Goal: Information Seeking & Learning: Learn about a topic

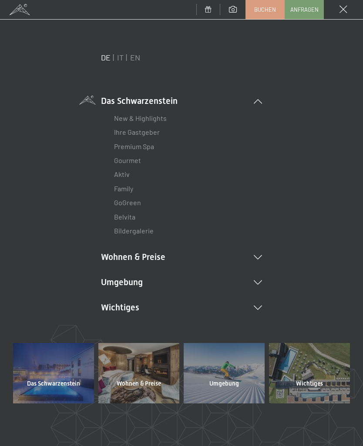
click at [148, 116] on link "New & Highlights" at bounding box center [140, 118] width 53 height 8
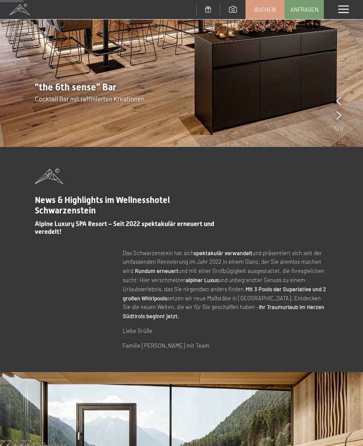
scroll to position [120, 0]
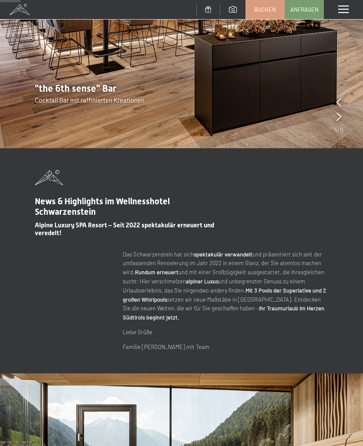
click at [338, 10] on span at bounding box center [343, 10] width 10 height 8
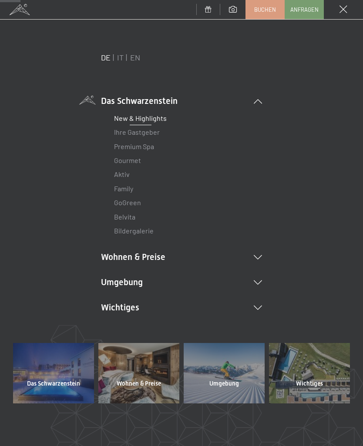
click at [122, 172] on link "Aktiv" at bounding box center [122, 174] width 16 height 8
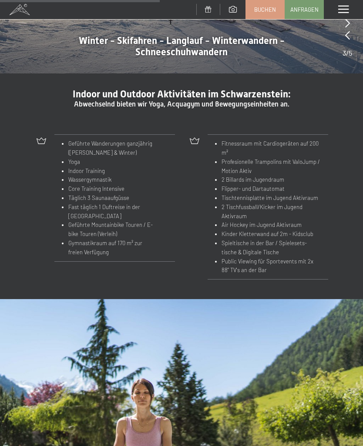
scroll to position [798, 0]
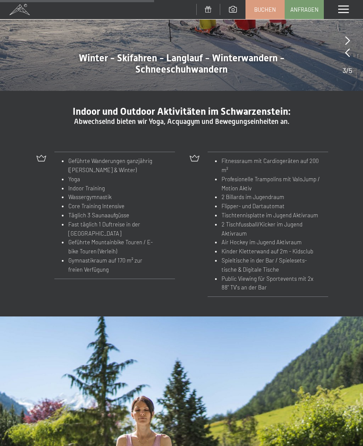
click at [338, 8] on span at bounding box center [343, 10] width 10 height 8
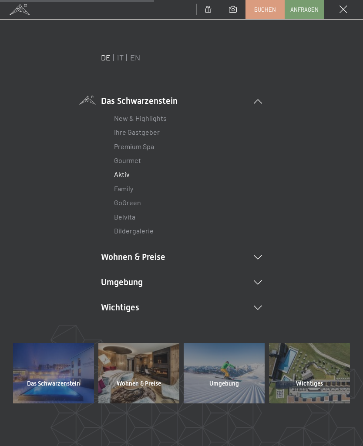
click at [257, 281] on icon at bounding box center [258, 283] width 8 height 4
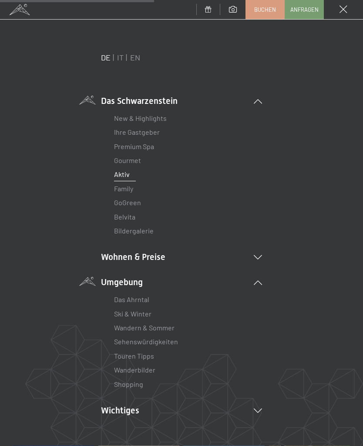
click at [132, 380] on link "Shopping" at bounding box center [128, 384] width 29 height 8
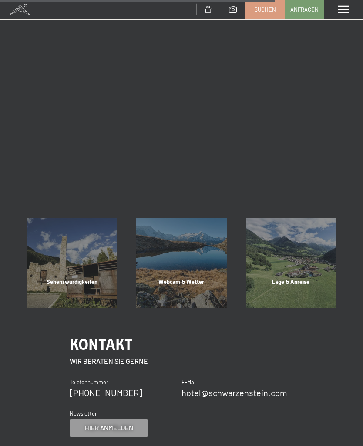
scroll to position [829, 0]
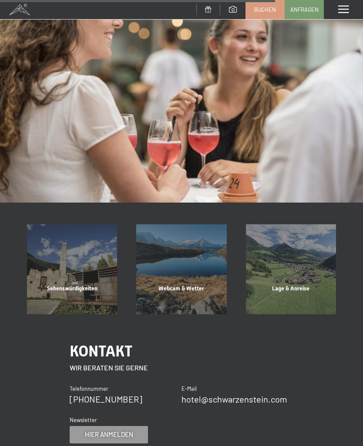
click at [86, 285] on div "Sehenswürdigkeiten" at bounding box center [71, 300] width 109 height 30
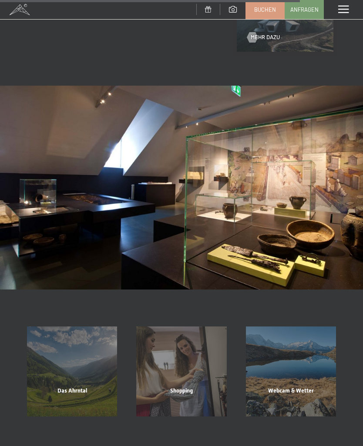
scroll to position [1187, 0]
click at [76, 387] on span "Das Ahrntal" at bounding box center [72, 390] width 30 height 7
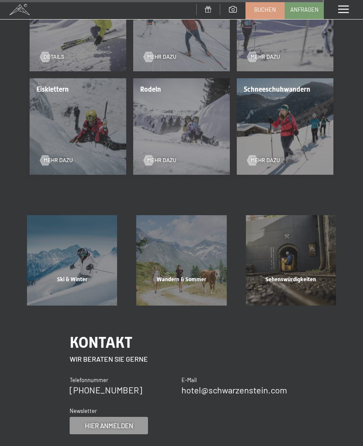
scroll to position [1678, 0]
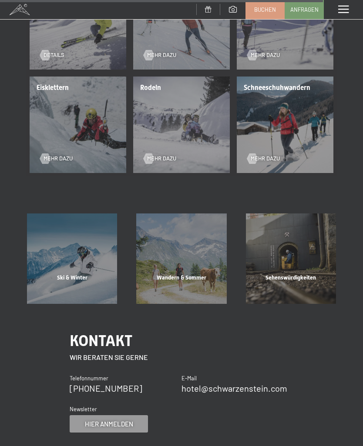
click at [192, 274] on div "Wandern & Sommer" at bounding box center [181, 289] width 109 height 30
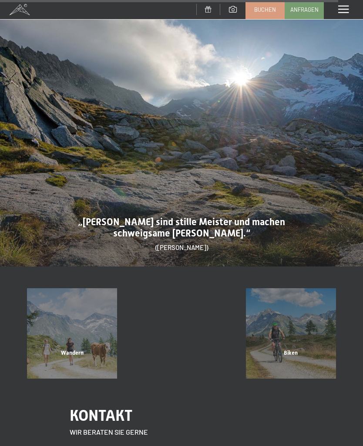
scroll to position [3302, 0]
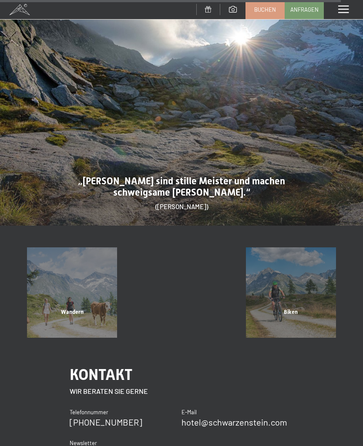
click at [95, 308] on div "Wandern" at bounding box center [71, 323] width 109 height 30
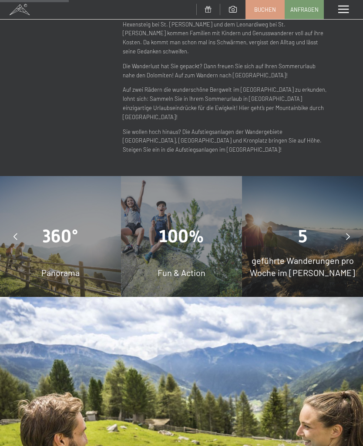
scroll to position [472, 0]
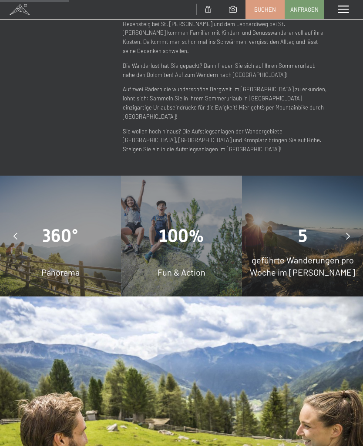
click at [187, 226] on span "100%" at bounding box center [181, 236] width 45 height 20
click at [189, 214] on div "100% Fun & Action" at bounding box center [181, 236] width 121 height 121
click at [191, 267] on span "Fun & Action" at bounding box center [181, 272] width 48 height 10
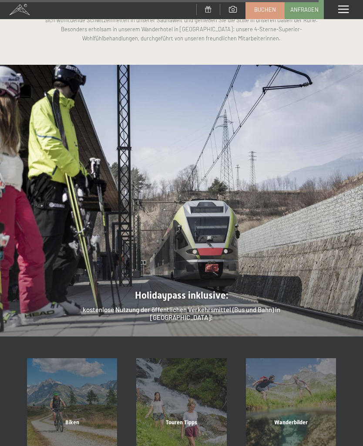
scroll to position [2136, 0]
click at [202, 418] on div "Touren Tipps" at bounding box center [181, 433] width 109 height 30
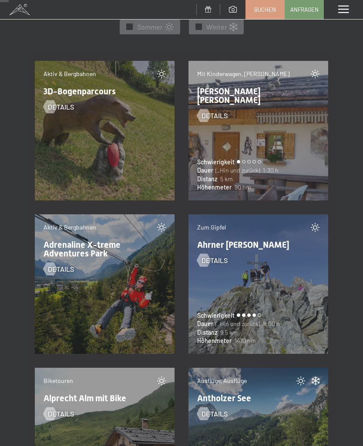
scroll to position [386, 0]
click at [117, 266] on div "Aktiv & Bergbahnen Adrenaline X-treme Adventures Park Details" at bounding box center [105, 284] width 140 height 140
click at [93, 241] on span "Adrenaline X-treme Adventures Park" at bounding box center [82, 248] width 77 height 19
click at [70, 264] on span "Details" at bounding box center [61, 269] width 26 height 10
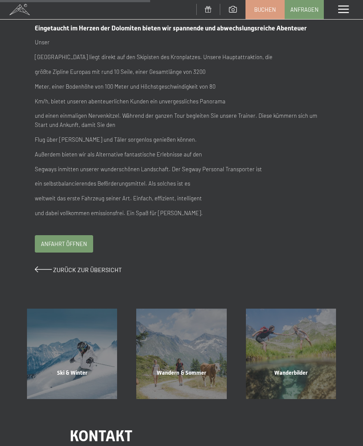
scroll to position [234, 0]
click at [73, 240] on span "Anfahrt öffnen" at bounding box center [64, 244] width 46 height 8
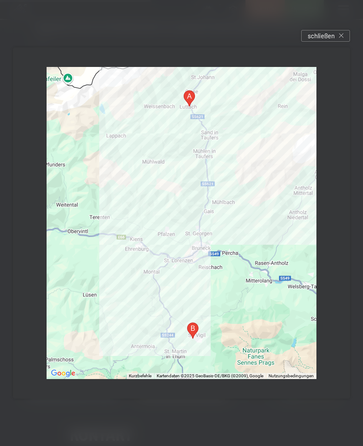
click at [339, 38] on icon at bounding box center [341, 35] width 4 height 4
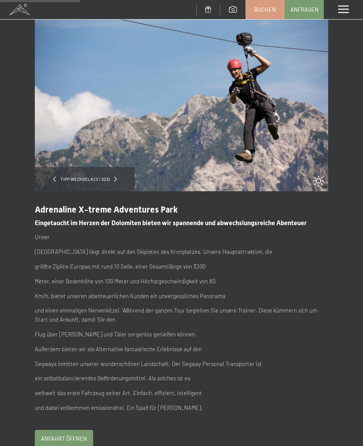
scroll to position [0, 0]
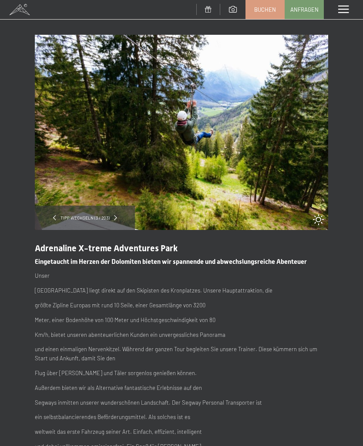
click at [25, 9] on span at bounding box center [19, 9] width 39 height 19
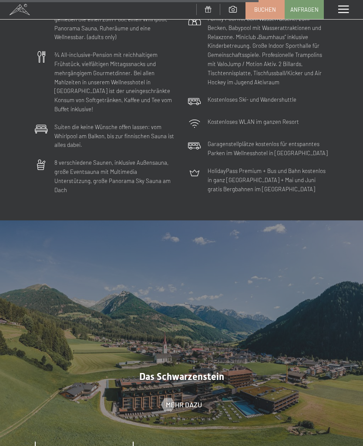
scroll to position [2321, 0]
click at [181, 400] on span "Mehr dazu" at bounding box center [184, 405] width 36 height 10
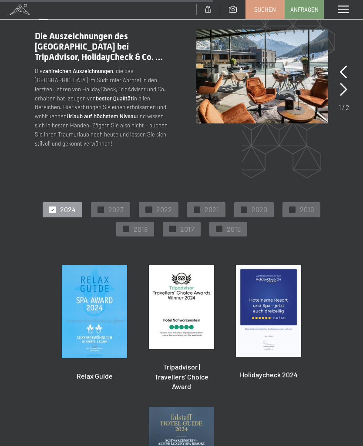
scroll to position [1280, 0]
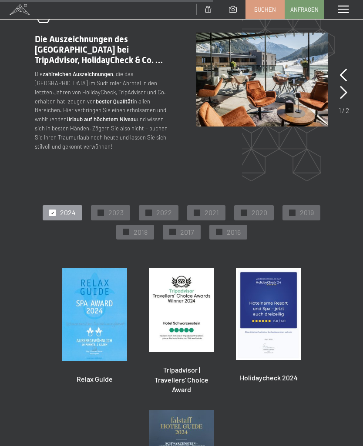
click at [343, 11] on span at bounding box center [343, 10] width 10 height 8
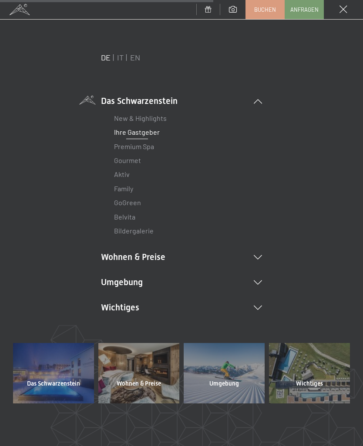
click at [258, 306] on icon at bounding box center [258, 308] width 8 height 4
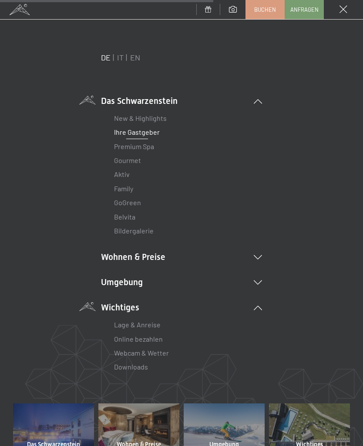
click at [146, 351] on link "Webcam & Wetter" at bounding box center [141, 353] width 55 height 8
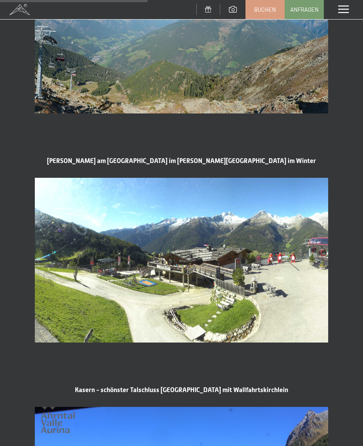
scroll to position [804, 0]
